Goal: Transaction & Acquisition: Purchase product/service

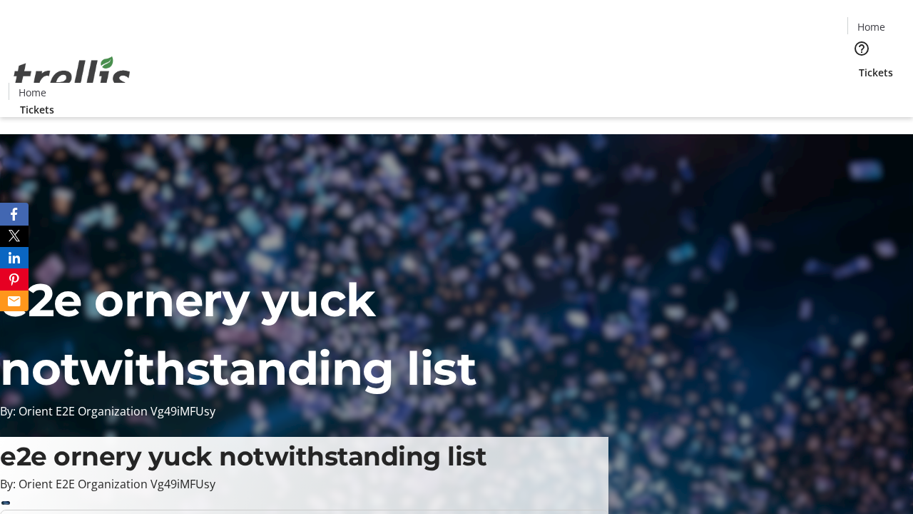
click at [859, 65] on span "Tickets" at bounding box center [876, 72] width 34 height 15
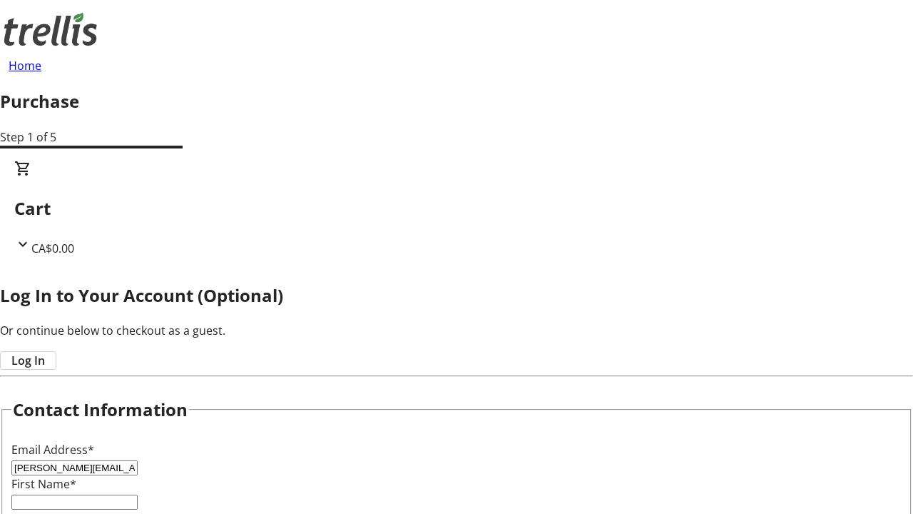
type input "[PERSON_NAME][EMAIL_ADDRESS][DOMAIN_NAME]"
type input "[PERSON_NAME]"
type input "Wisozk"
